Goal: Task Accomplishment & Management: Manage account settings

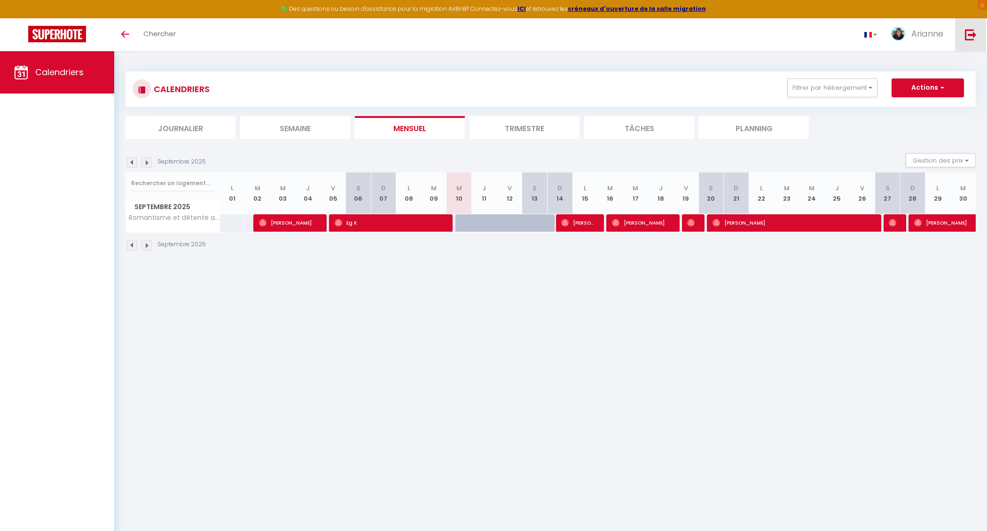
click at [970, 34] on img at bounding box center [971, 35] width 12 height 12
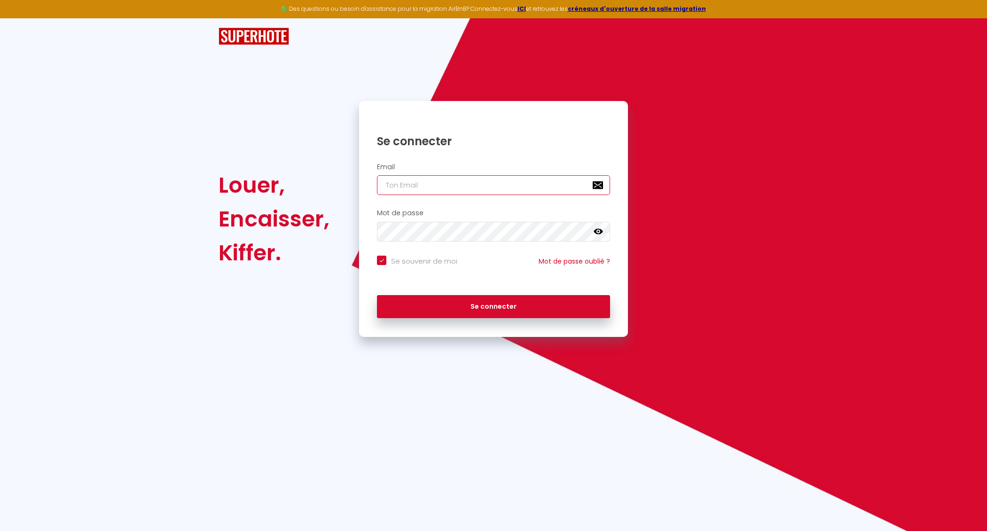
type input "[EMAIL_ADDRESS][MEDICAL_DATA][DOMAIN_NAME]"
checkbox input "true"
click at [518, 180] on input "[EMAIL_ADDRESS][MEDICAL_DATA][DOMAIN_NAME]" at bounding box center [493, 185] width 233 height 20
type input "[EMAIL_ADDRESS][MEDICAL_DATA][DOMAIN_NAME]"
click at [537, 293] on div "Se connecter" at bounding box center [493, 305] width 269 height 28
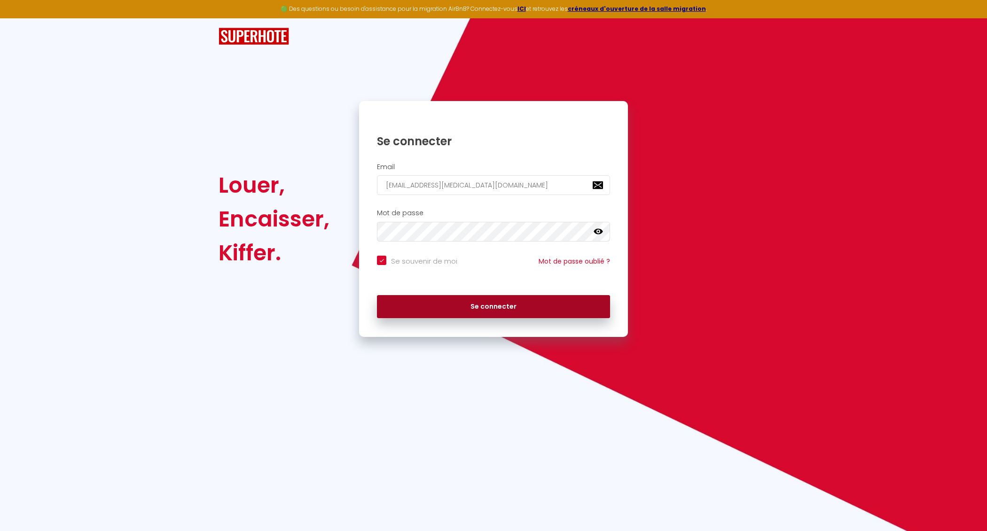
click at [537, 304] on button "Se connecter" at bounding box center [493, 307] width 233 height 24
checkbox input "true"
